Goal: Check status

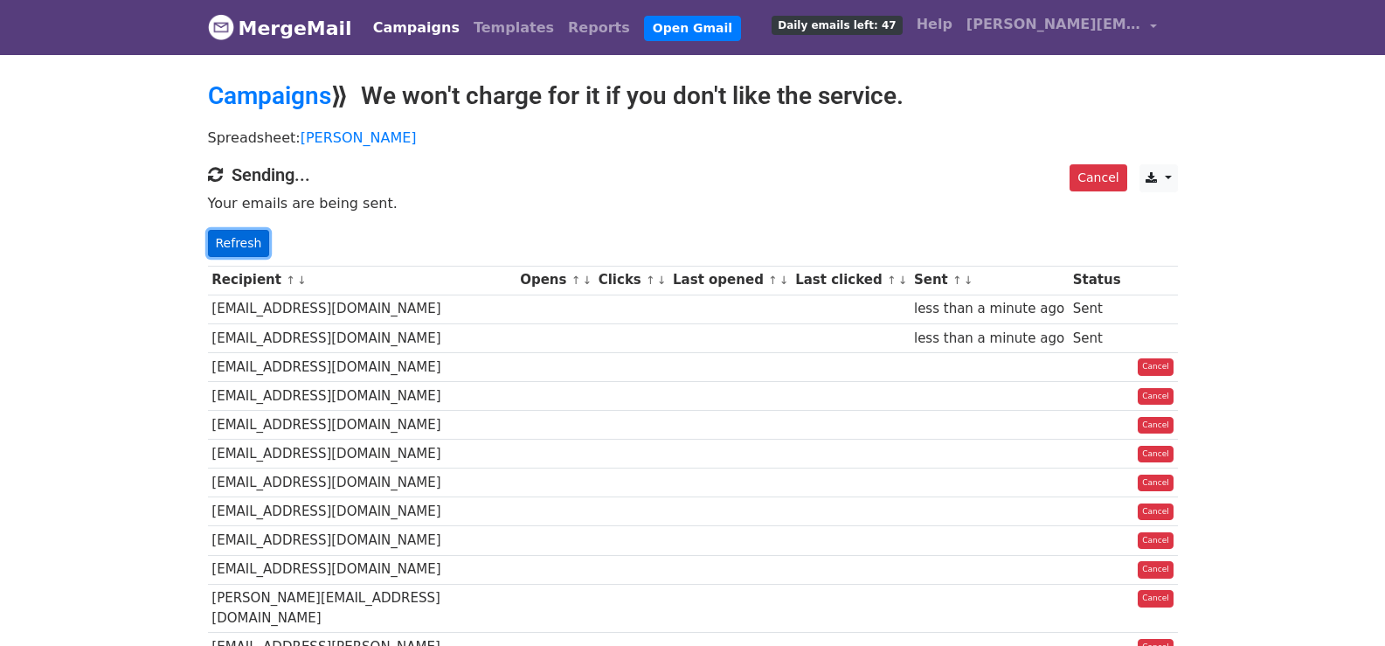
click at [221, 237] on link "Refresh" at bounding box center [239, 243] width 62 height 27
click at [234, 249] on link "Refresh" at bounding box center [239, 243] width 62 height 27
click at [237, 244] on link "Refresh" at bounding box center [239, 243] width 62 height 27
click at [220, 227] on div "Cancel CSV Excel Sending... Your emails are being sent. Refresh" at bounding box center [693, 210] width 996 height 93
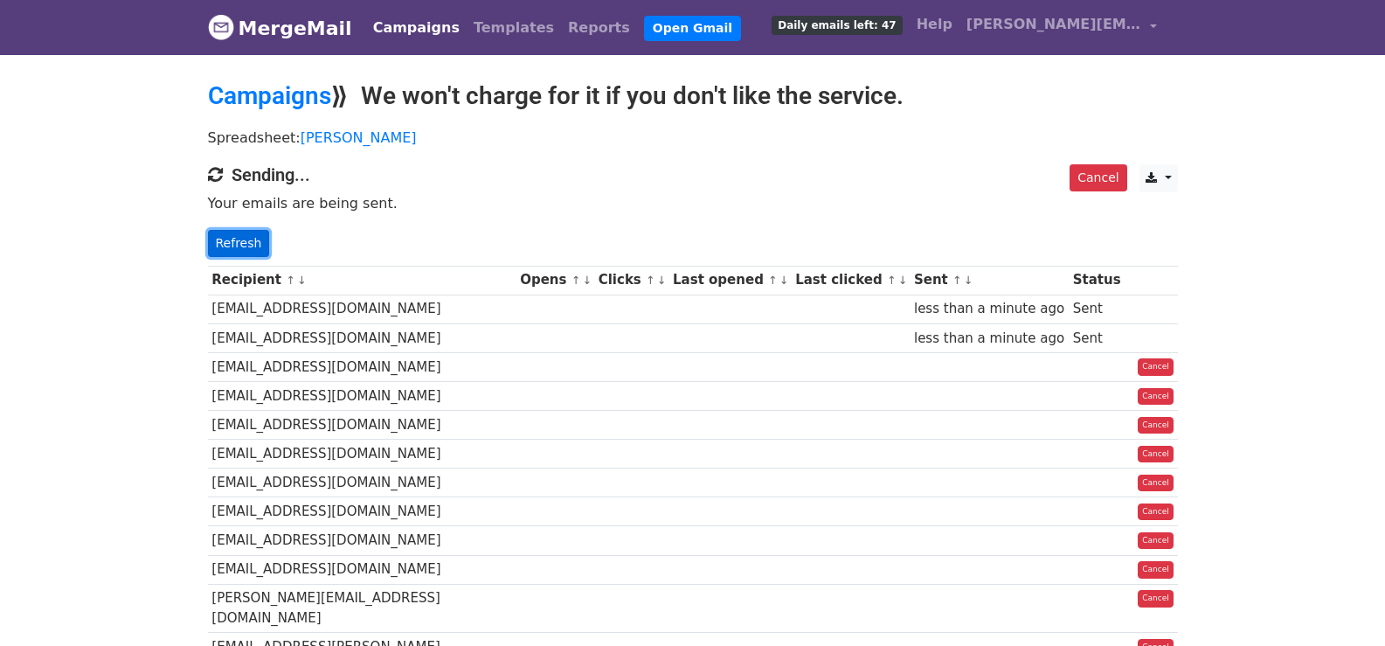
click at [228, 234] on link "Refresh" at bounding box center [239, 243] width 62 height 27
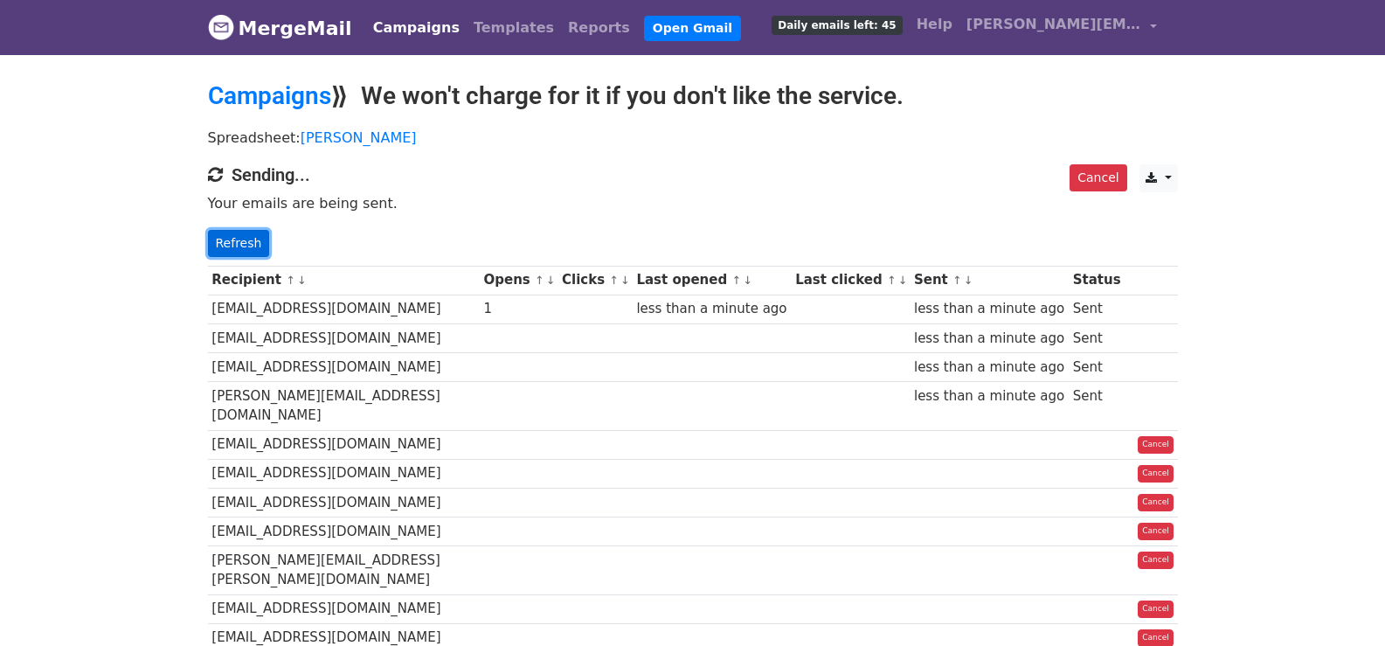
click at [239, 247] on link "Refresh" at bounding box center [239, 243] width 62 height 27
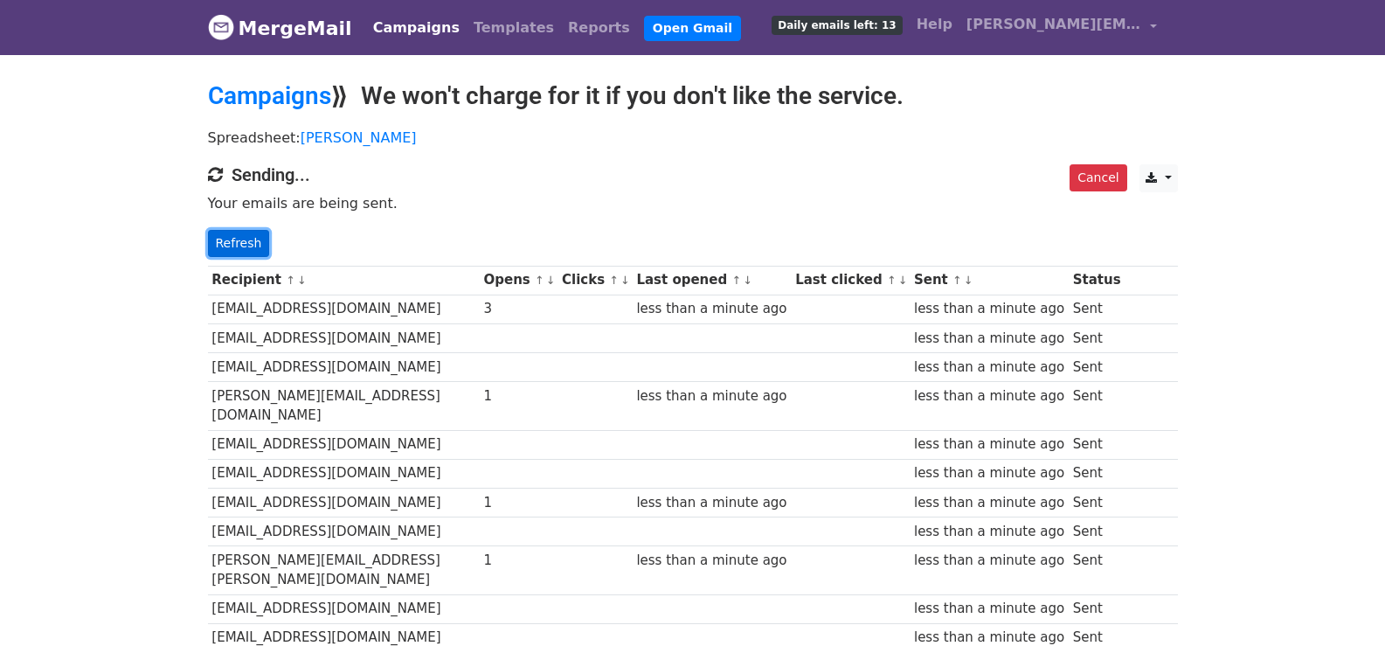
click at [239, 239] on link "Refresh" at bounding box center [239, 243] width 62 height 27
